Goal: Task Accomplishment & Management: Complete application form

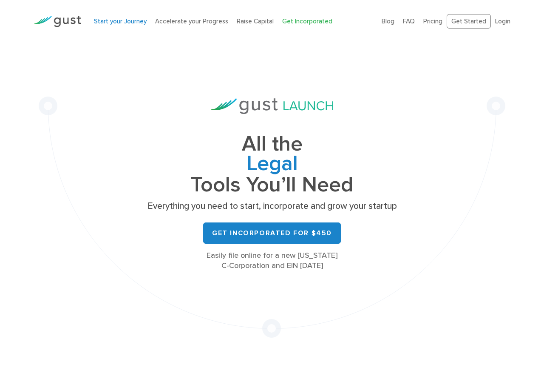
click at [135, 22] on link "Start your Journey" at bounding box center [120, 21] width 53 height 8
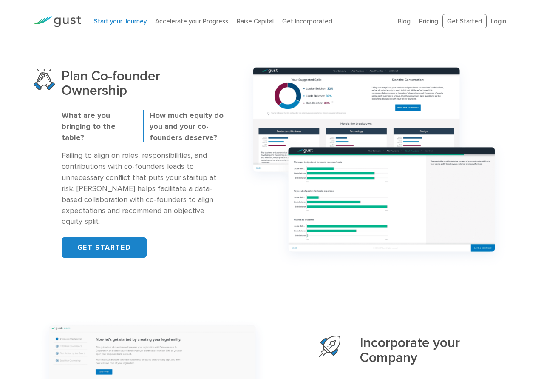
scroll to position [468, 0]
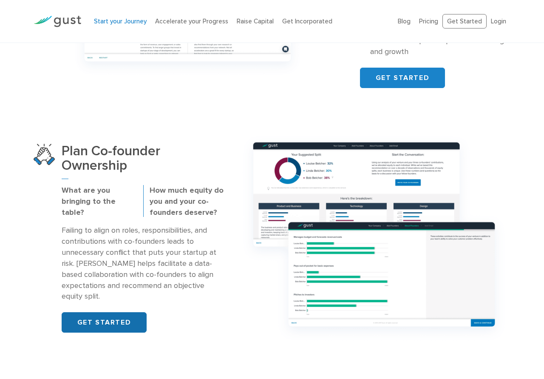
click at [118, 329] on link "GET STARTED" at bounding box center [104, 322] width 85 height 20
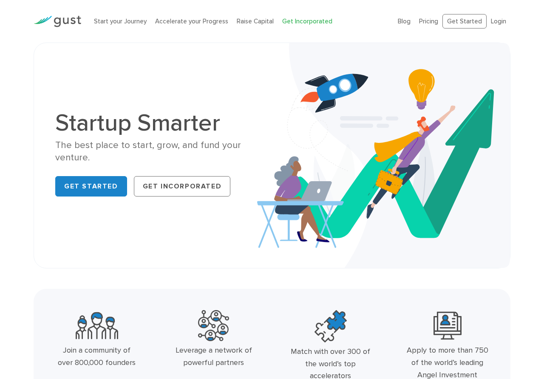
click at [296, 21] on link "Get Incorporated" at bounding box center [307, 21] width 50 height 8
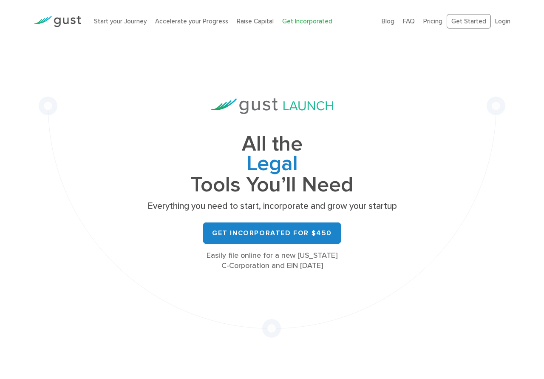
click at [111, 15] on div "Start your Journey Accelerate your Progress Raise Capital Get Incorporated" at bounding box center [232, 21] width 288 height 27
click at [112, 20] on link "Start your Journey" at bounding box center [120, 21] width 53 height 8
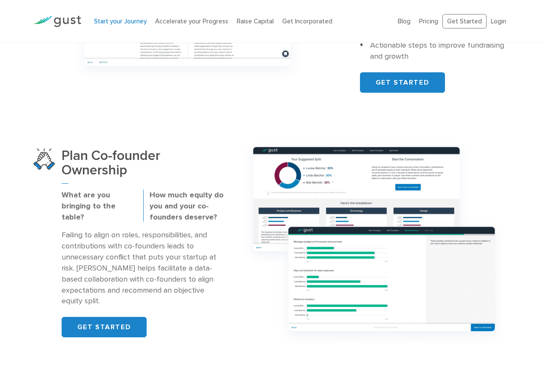
scroll to position [473, 0]
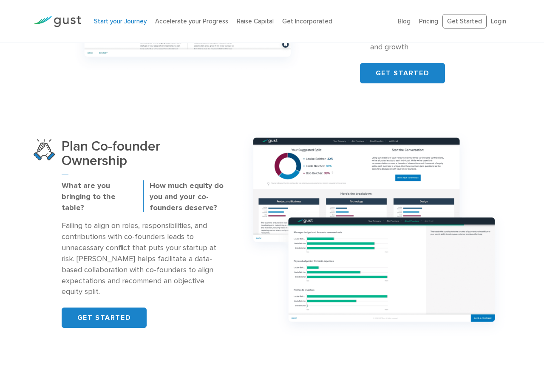
click at [181, 201] on p "How much equity do you and your co-founders deserve?" at bounding box center [187, 196] width 75 height 33
click at [408, 177] on img at bounding box center [374, 234] width 273 height 216
click at [123, 304] on div "Plan Co-founder Ownership What are you bringing to the table? How much equity d…" at bounding box center [143, 233] width 163 height 189
click at [123, 315] on link "GET STARTED" at bounding box center [104, 317] width 85 height 20
